Goal: Task Accomplishment & Management: Manage account settings

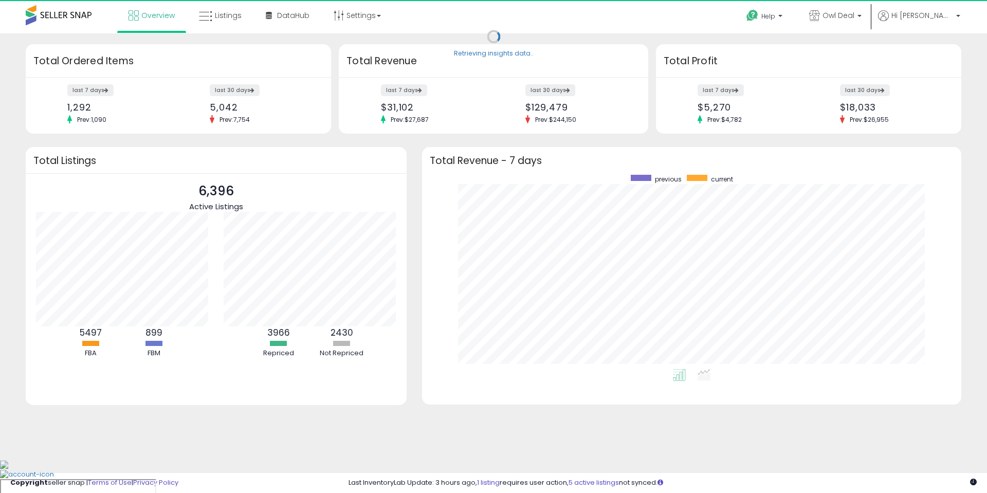
scroll to position [194, 519]
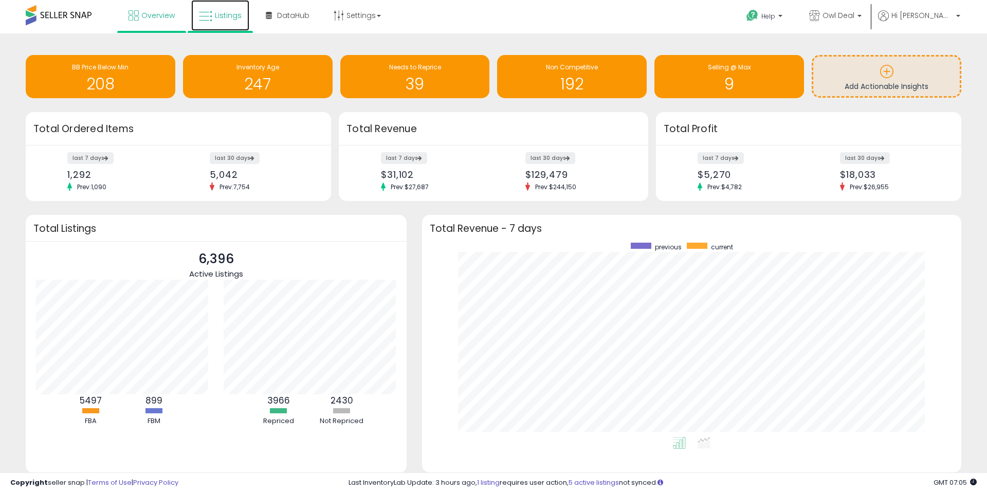
click at [237, 13] on span "Listings" at bounding box center [228, 15] width 27 height 10
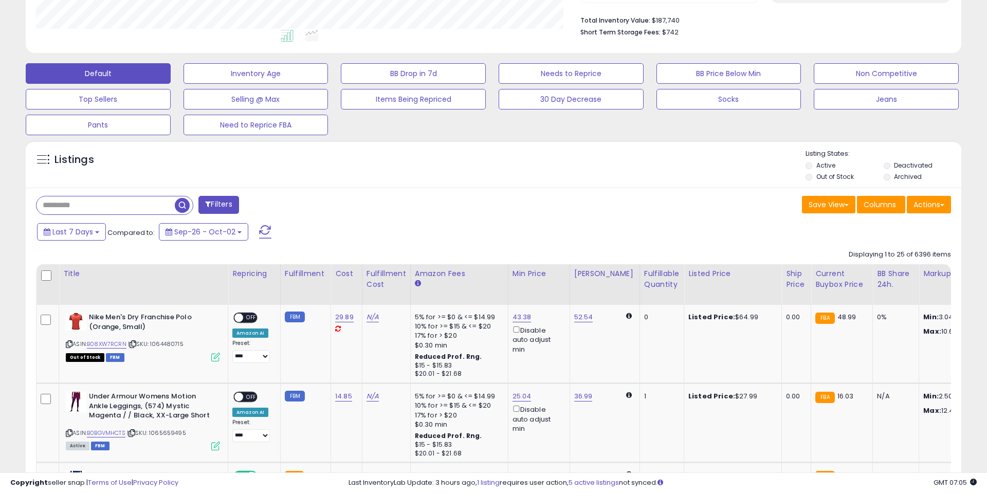
scroll to position [317, 0]
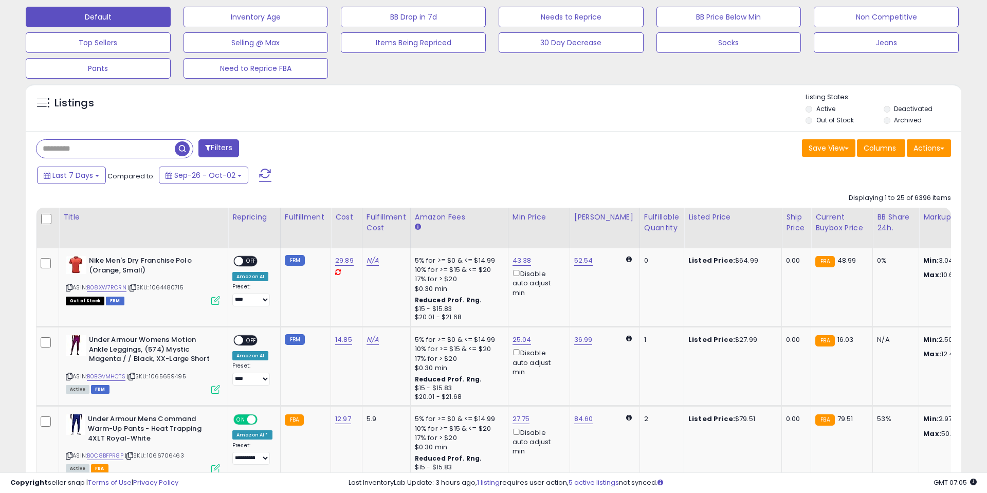
click at [82, 143] on input "text" at bounding box center [105, 149] width 138 height 18
type input "*****"
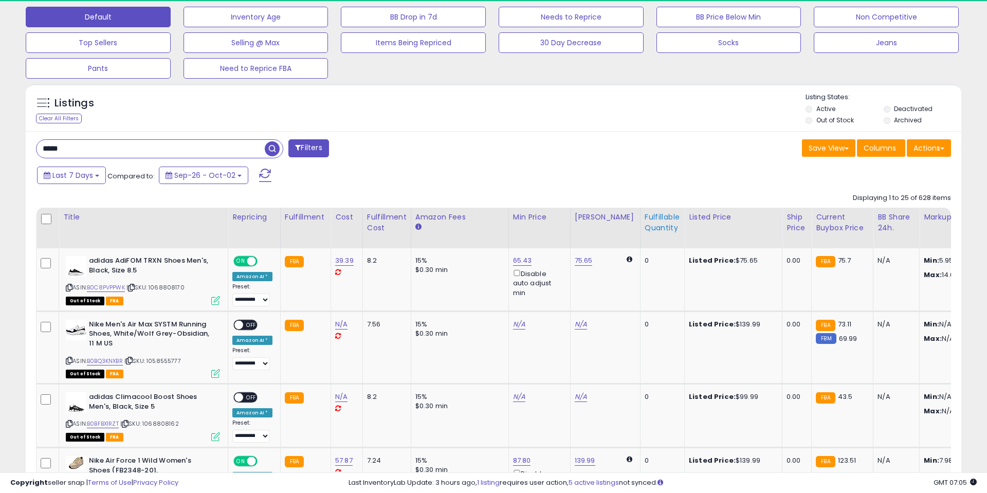
scroll to position [211, 542]
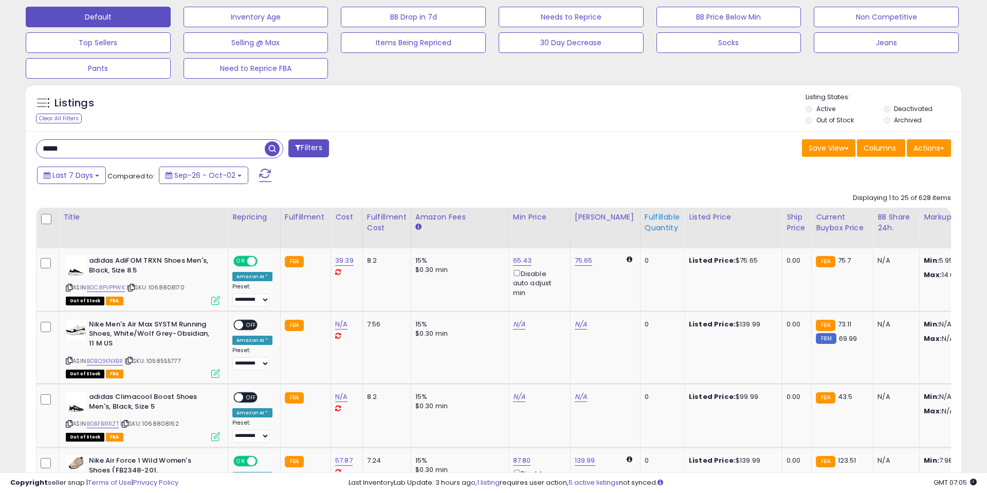
click at [647, 219] on div "Fulfillable Quantity" at bounding box center [662, 223] width 35 height 22
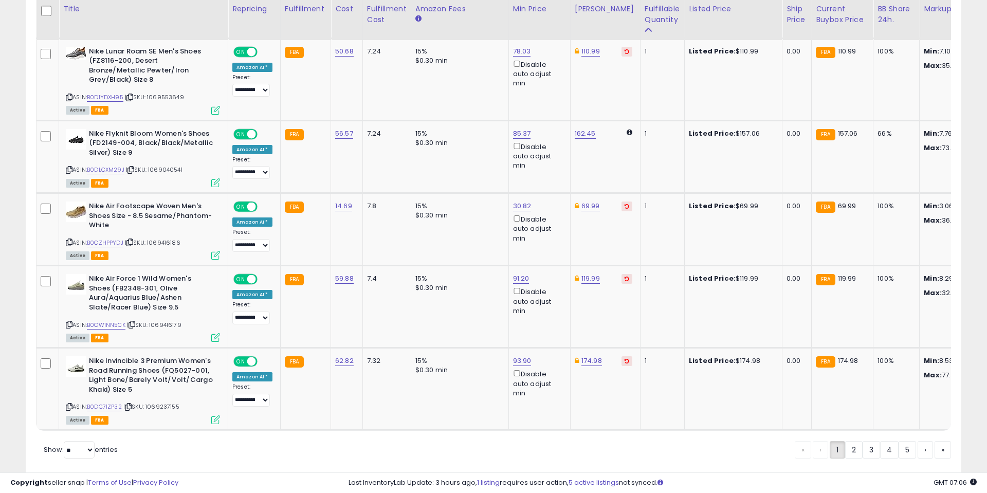
scroll to position [2057, 0]
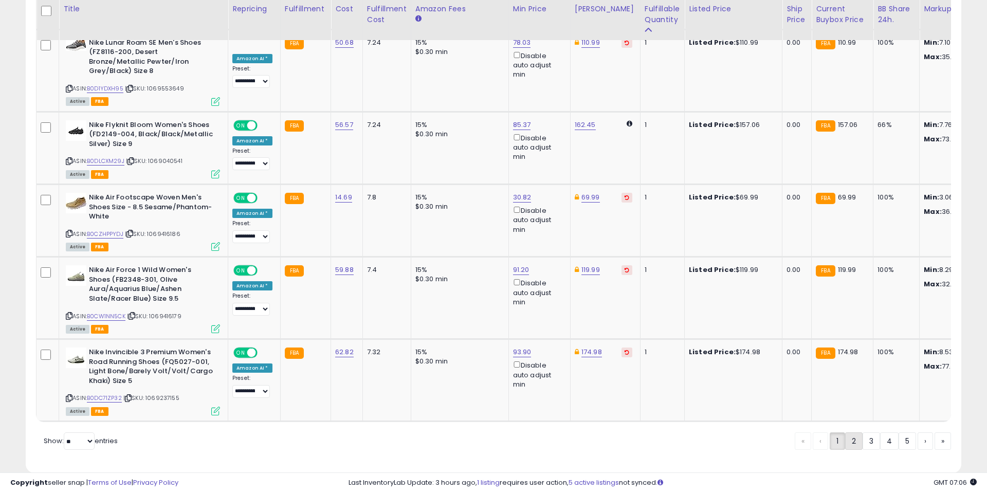
click at [851, 432] on link "2" at bounding box center [853, 440] width 17 height 17
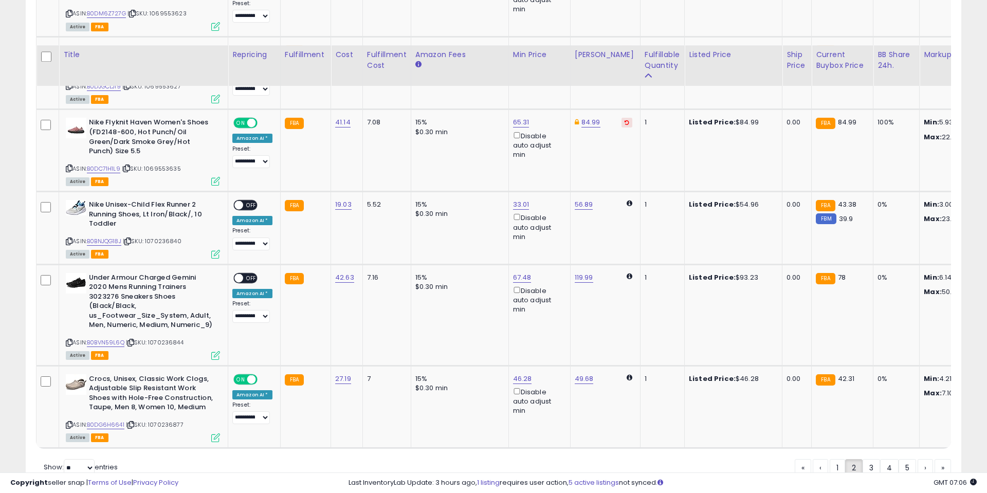
scroll to position [2132, 0]
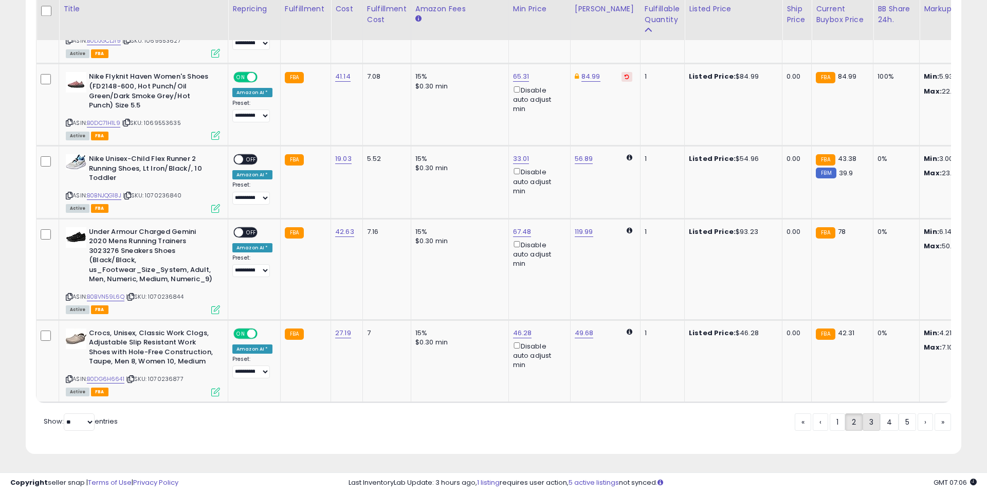
click at [869, 423] on link "3" at bounding box center [870, 421] width 17 height 17
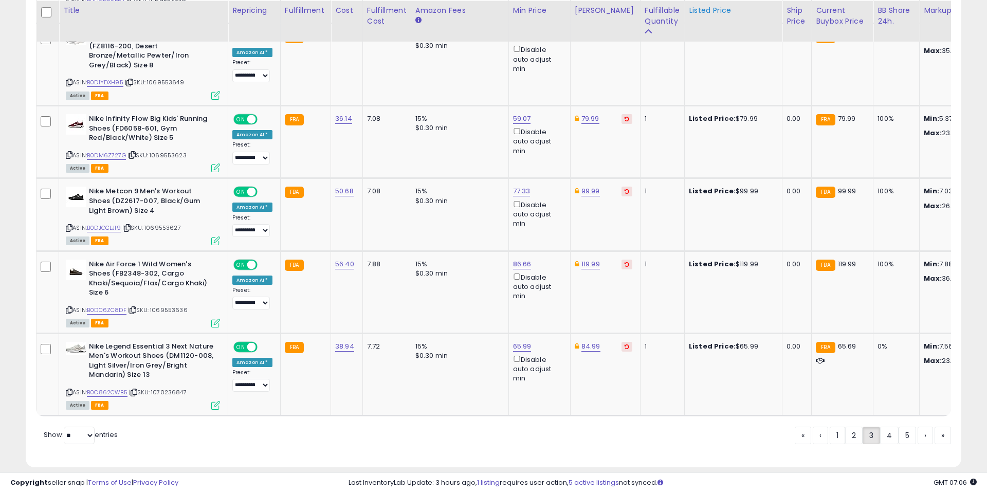
scroll to position [2120, 0]
click at [885, 426] on link "4" at bounding box center [889, 434] width 19 height 17
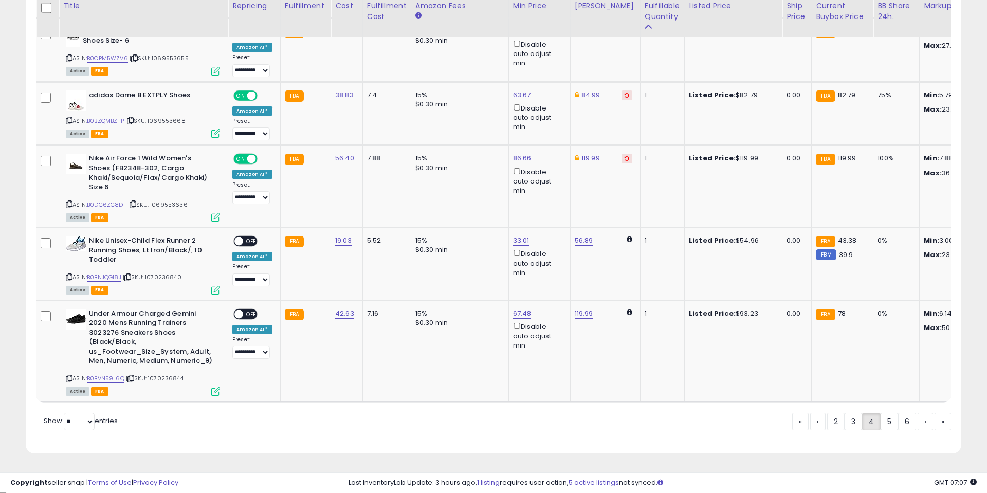
scroll to position [2084, 0]
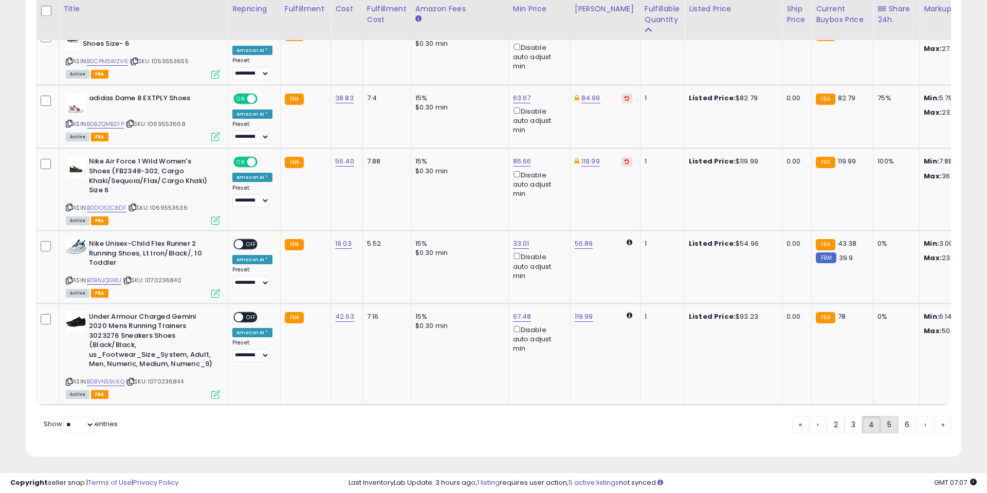
click at [884, 426] on link "5" at bounding box center [888, 424] width 17 height 17
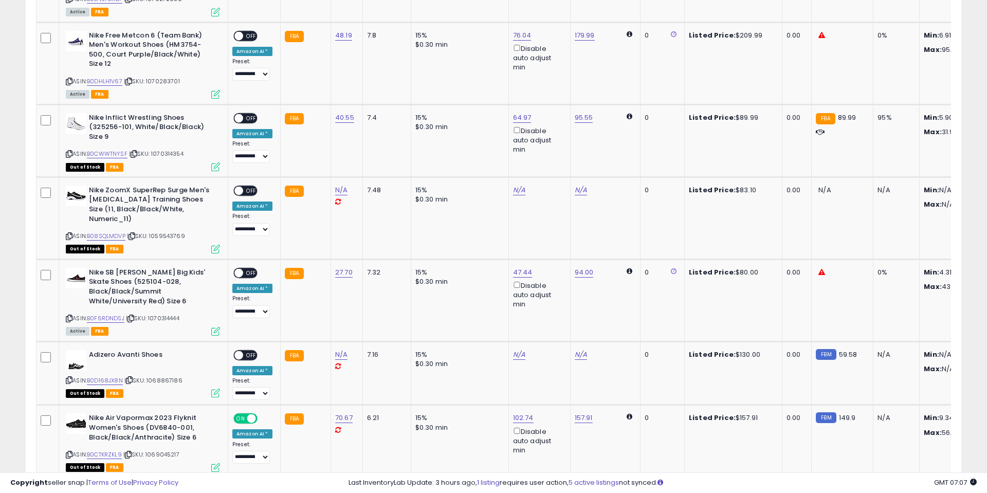
scroll to position [2019, 0]
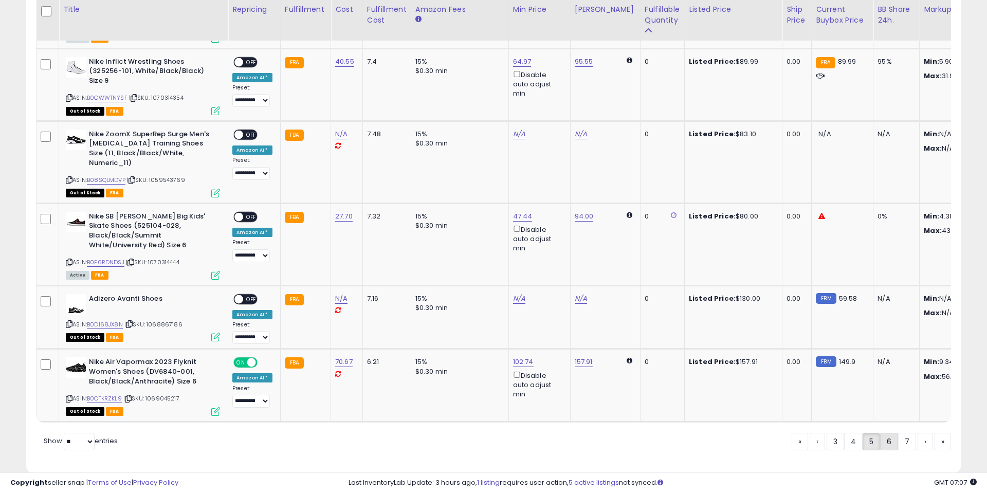
click at [885, 433] on link "6" at bounding box center [889, 441] width 18 height 17
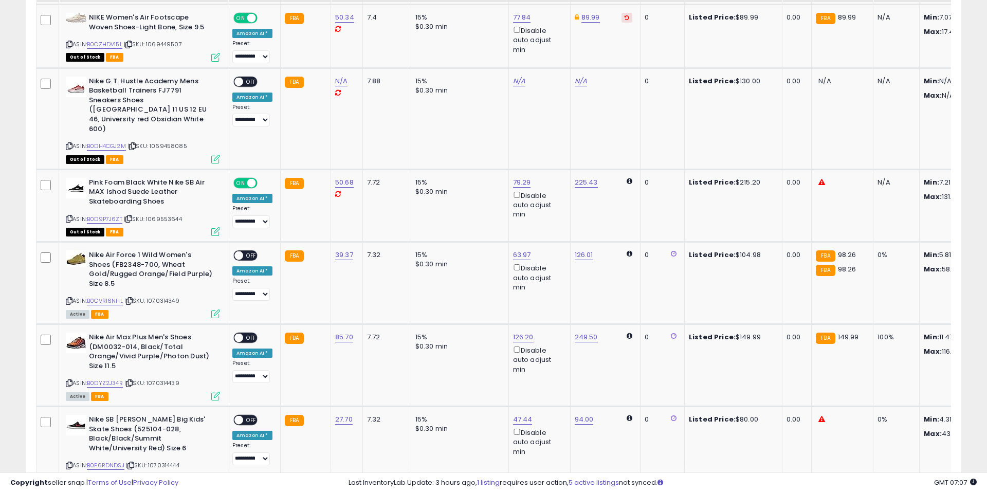
scroll to position [2057, 0]
